Goal: Task Accomplishment & Management: Complete application form

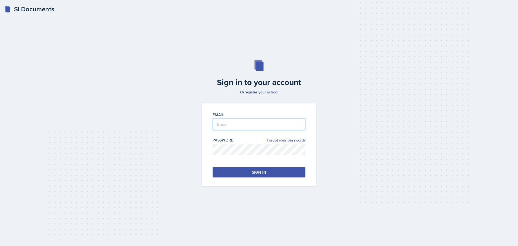
click at [239, 123] on input "email" at bounding box center [258, 123] width 93 height 11
type input "[EMAIL_ADDRESS][DOMAIN_NAME]"
click at [253, 125] on input "[EMAIL_ADDRESS][DOMAIN_NAME]" at bounding box center [258, 123] width 93 height 11
click at [248, 171] on button "Sign in" at bounding box center [258, 172] width 93 height 10
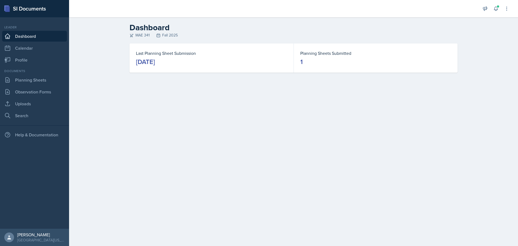
click at [195, 129] on main "Dashboard MAE 341 Fall 2025 Last Planning Sheet Submission [DATE] Planning Shee…" at bounding box center [293, 131] width 449 height 228
click at [28, 50] on link "Calendar" at bounding box center [34, 48] width 65 height 11
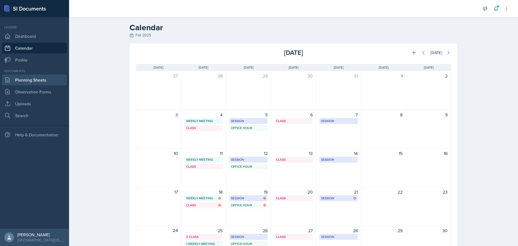
click at [32, 79] on link "Planning Sheets" at bounding box center [34, 79] width 65 height 11
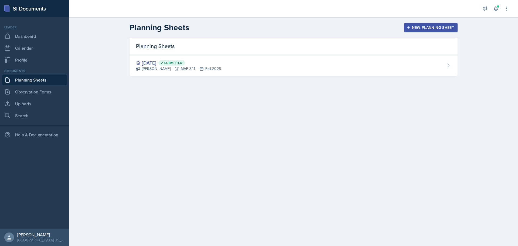
click at [421, 27] on div "New Planning Sheet" at bounding box center [430, 27] width 46 height 4
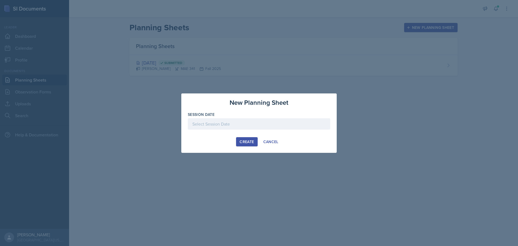
click at [252, 119] on div at bounding box center [259, 123] width 142 height 11
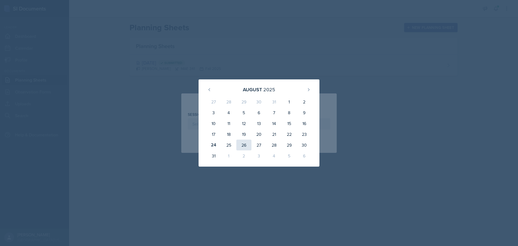
click at [242, 144] on div "26" at bounding box center [243, 144] width 15 height 11
type input "[DATE]"
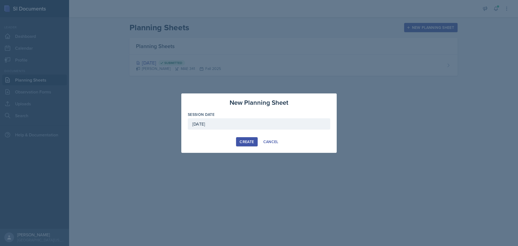
click at [245, 141] on div "Create" at bounding box center [246, 141] width 14 height 4
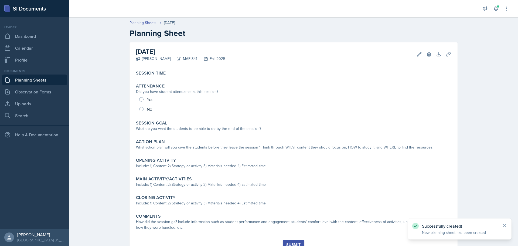
click at [33, 83] on link "Planning Sheets" at bounding box center [34, 79] width 65 height 11
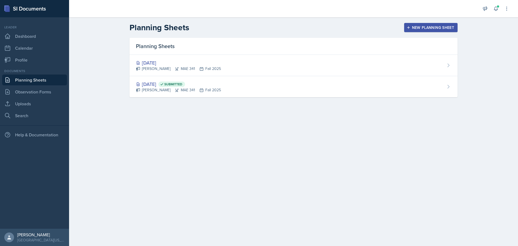
click at [423, 30] on button "New Planning Sheet" at bounding box center [430, 27] width 53 height 9
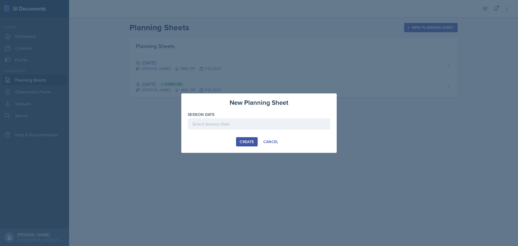
click at [239, 125] on div at bounding box center [259, 123] width 142 height 11
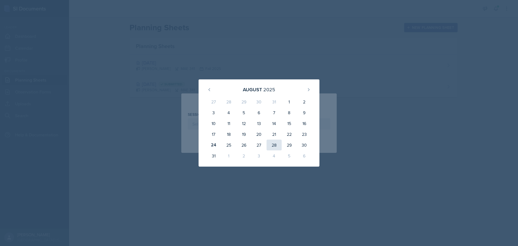
click at [274, 145] on div "28" at bounding box center [273, 144] width 15 height 11
type input "[DATE]"
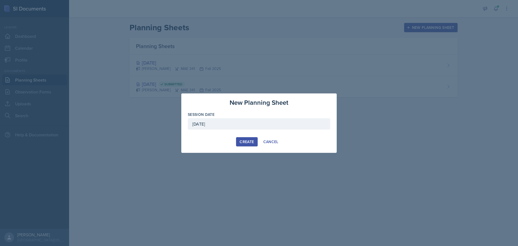
click at [240, 141] on div "Create" at bounding box center [246, 141] width 14 height 4
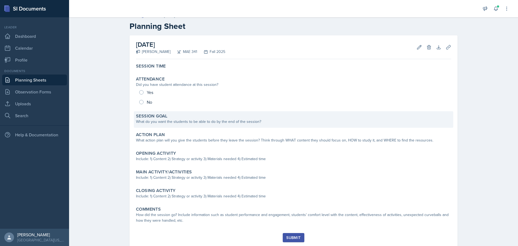
scroll to position [23, 0]
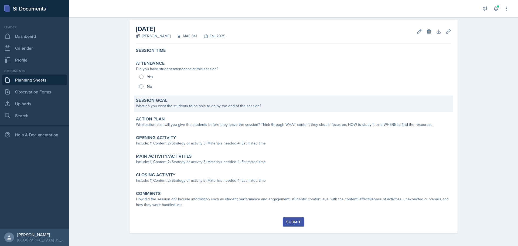
click at [221, 104] on div "What do you want the students to be able to do by the end of the session?" at bounding box center [293, 106] width 315 height 6
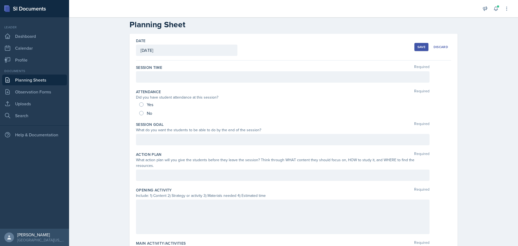
scroll to position [0, 0]
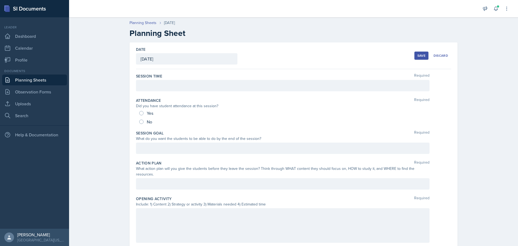
click at [418, 54] on div "Save" at bounding box center [421, 55] width 8 height 4
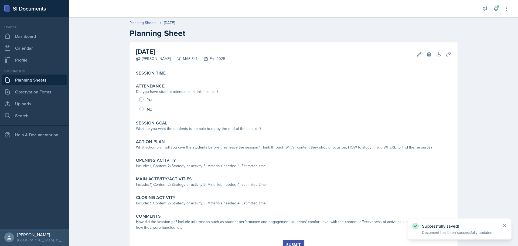
click at [49, 79] on link "Planning Sheets" at bounding box center [34, 79] width 65 height 11
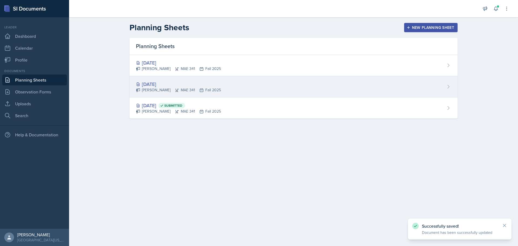
click at [267, 84] on div "[DATE] [PERSON_NAME] MAE 341 Fall 2025" at bounding box center [293, 86] width 328 height 21
